Goal: Task Accomplishment & Management: Use online tool/utility

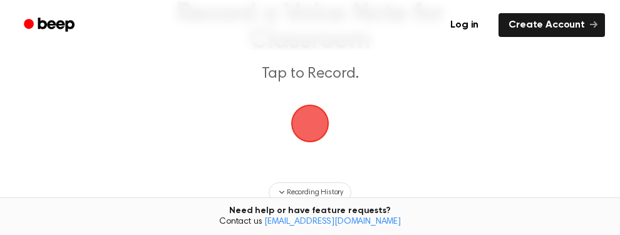
scroll to position [125, 0]
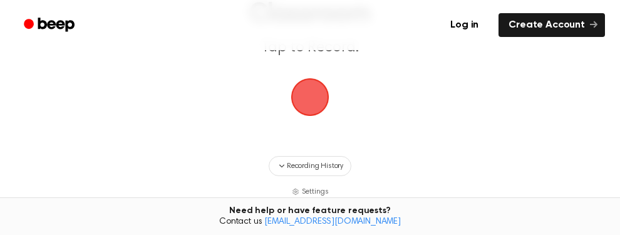
click at [311, 98] on span "button" at bounding box center [310, 97] width 35 height 35
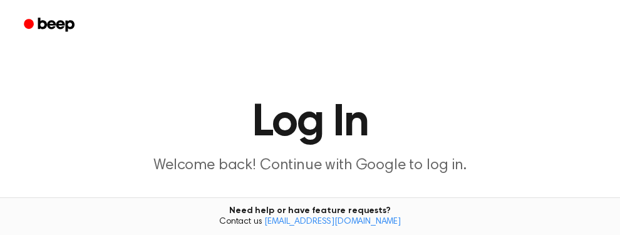
click at [311, 100] on h1 "Log In" at bounding box center [310, 122] width 590 height 45
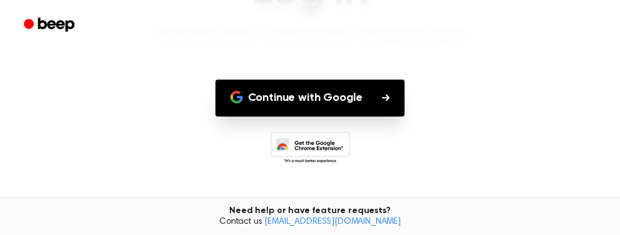
scroll to position [141, 0]
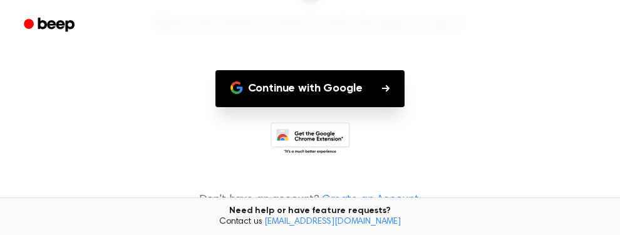
click at [28, 24] on circle "Beep" at bounding box center [29, 24] width 10 height 10
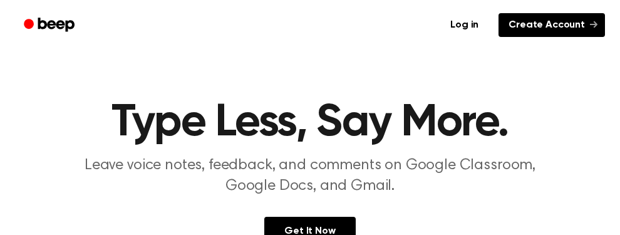
click at [536, 25] on link "Create Account" at bounding box center [552, 25] width 107 height 24
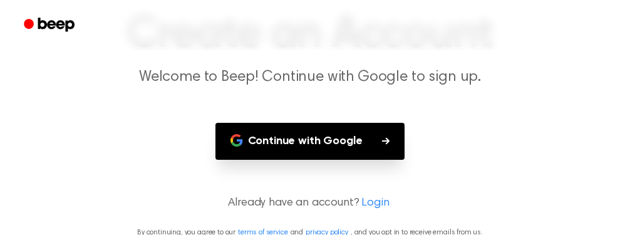
scroll to position [91, 0]
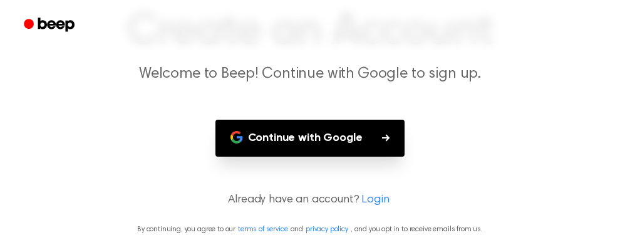
click at [282, 138] on button "Continue with Google" at bounding box center [311, 138] width 190 height 37
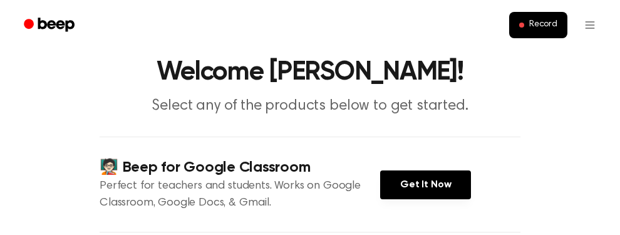
scroll to position [63, 0]
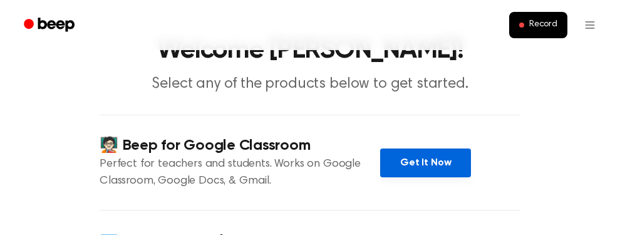
click at [416, 164] on link "Get It Now" at bounding box center [425, 162] width 91 height 29
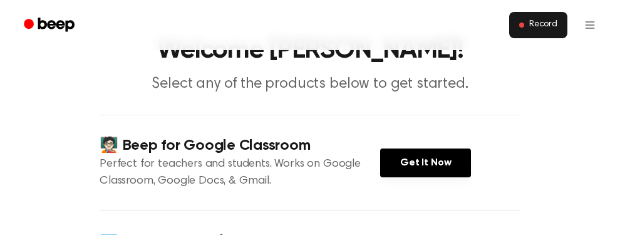
click at [530, 18] on button "Record" at bounding box center [538, 25] width 58 height 26
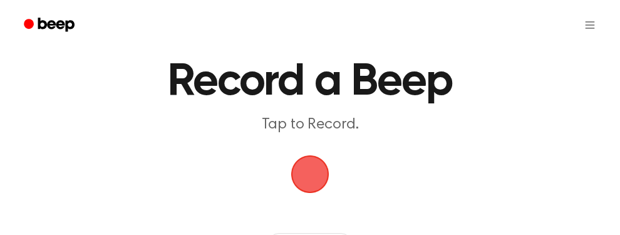
scroll to position [63, 0]
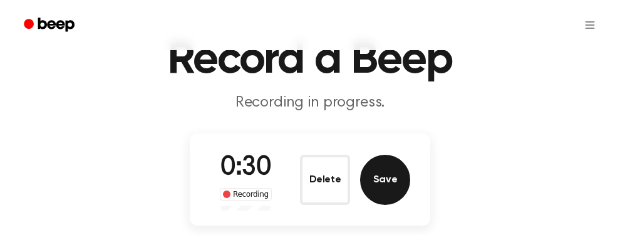
click at [385, 171] on button "Save" at bounding box center [385, 180] width 50 height 50
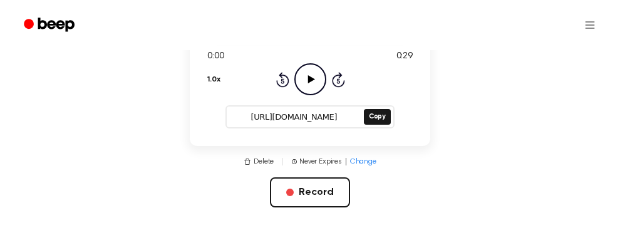
scroll to position [125, 0]
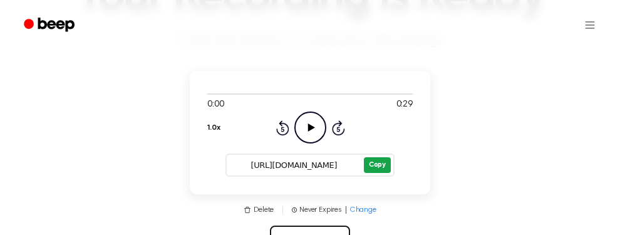
click at [381, 162] on button "Copy" at bounding box center [377, 165] width 27 height 16
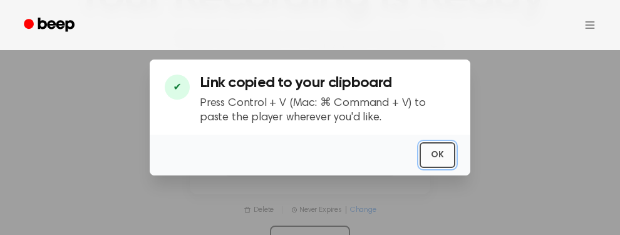
click at [436, 156] on button "OK" at bounding box center [438, 155] width 36 height 26
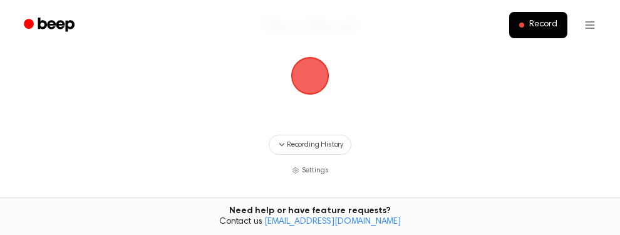
scroll to position [125, 0]
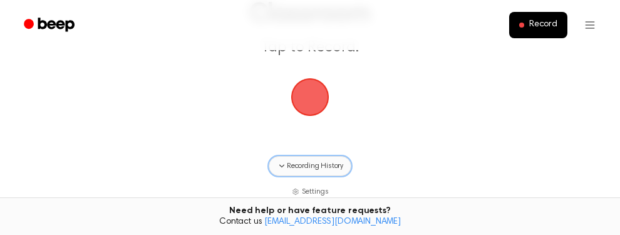
click at [303, 163] on span "Recording History" at bounding box center [315, 165] width 56 height 11
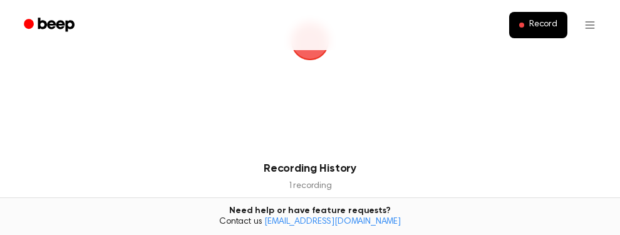
scroll to position [376, 0]
